Goal: Task Accomplishment & Management: Use online tool/utility

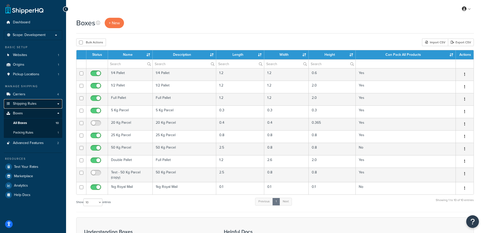
click at [52, 105] on link "Shipping Rules" at bounding box center [33, 103] width 58 height 9
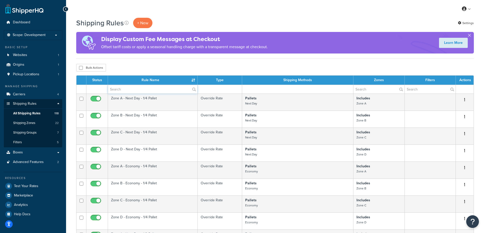
click at [127, 91] on input "text" at bounding box center [152, 89] width 89 height 9
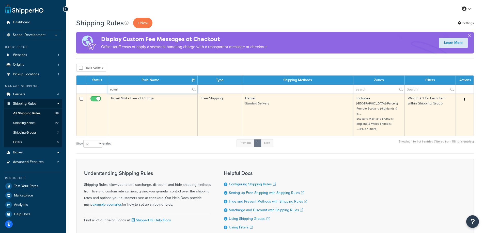
type input "royal"
click at [139, 104] on td "Royal Mail - Free of Charge" at bounding box center [153, 115] width 90 height 42
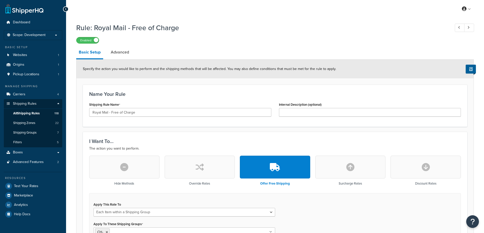
select select "ITEM"
click at [125, 53] on link "Advanced" at bounding box center [119, 52] width 23 height 12
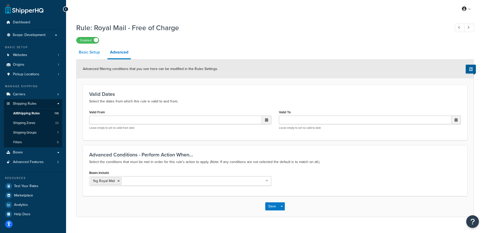
click at [86, 51] on link "Basic Setup" at bounding box center [89, 52] width 26 height 12
select select "ITEM"
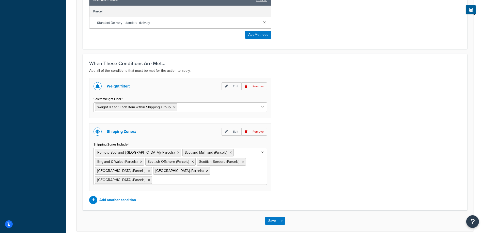
scroll to position [329, 0]
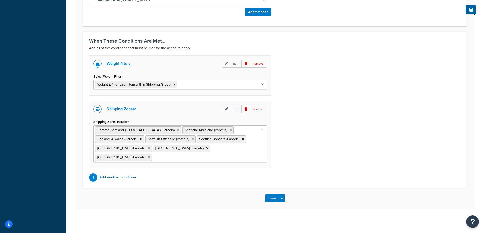
click at [122, 174] on p "Add another condition" at bounding box center [117, 177] width 37 height 7
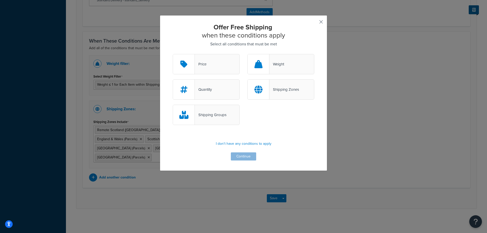
click at [315, 23] on button "button" at bounding box center [313, 23] width 1 height 1
